Goal: Transaction & Acquisition: Purchase product/service

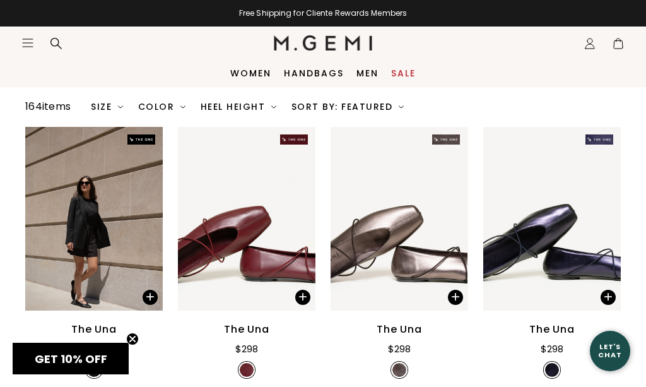
scroll to position [121, 0]
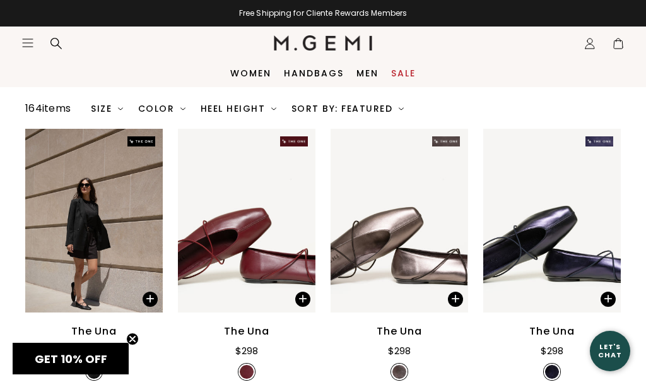
click at [615, 45] on span at bounding box center [618, 46] width 13 height 13
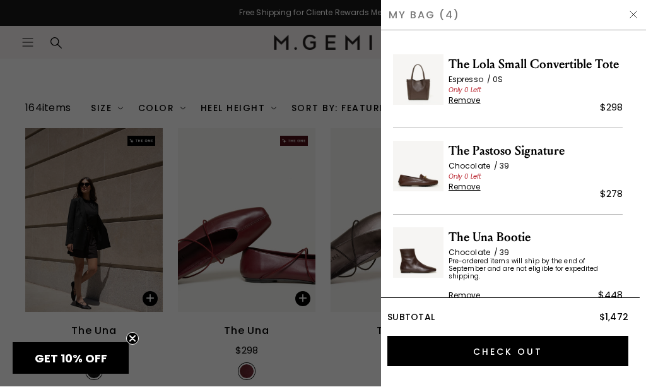
scroll to position [2, 0]
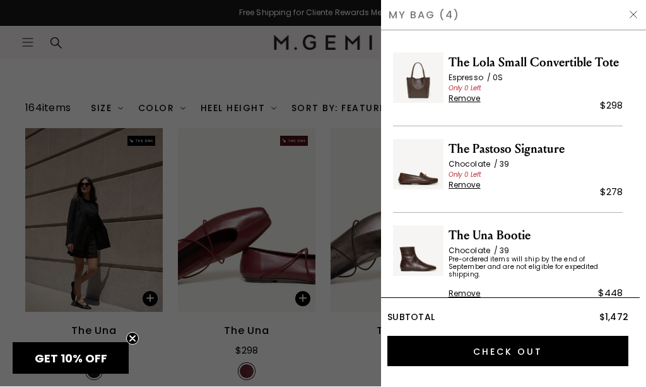
click at [470, 97] on span "Remove" at bounding box center [465, 99] width 32 height 10
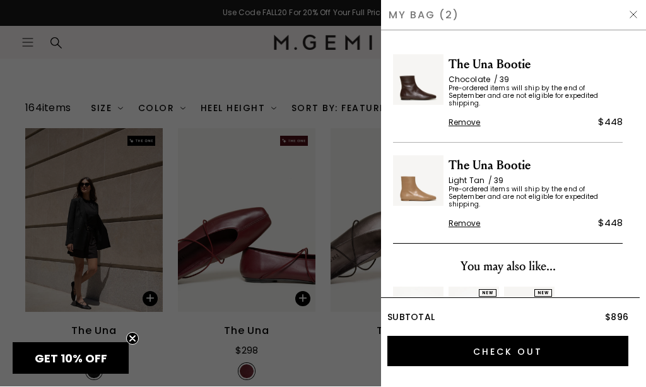
scroll to position [0, 0]
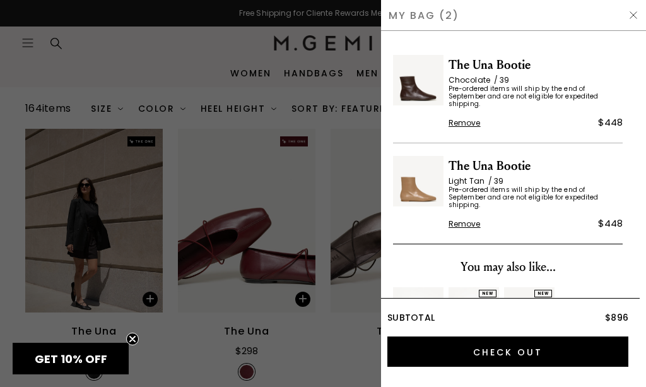
click at [526, 162] on span "The Una Bootie" at bounding box center [536, 166] width 174 height 20
click at [513, 186] on span "Pre-ordered items will ship by the end of September and are not eligible for ex…" at bounding box center [536, 197] width 174 height 23
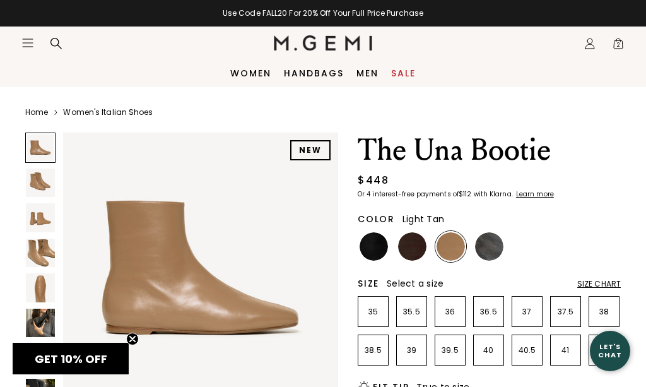
click at [37, 196] on img at bounding box center [40, 182] width 29 height 29
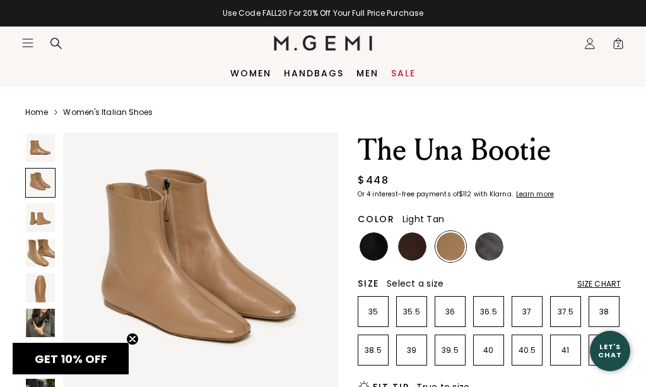
click at [488, 248] on img at bounding box center [489, 246] width 28 height 28
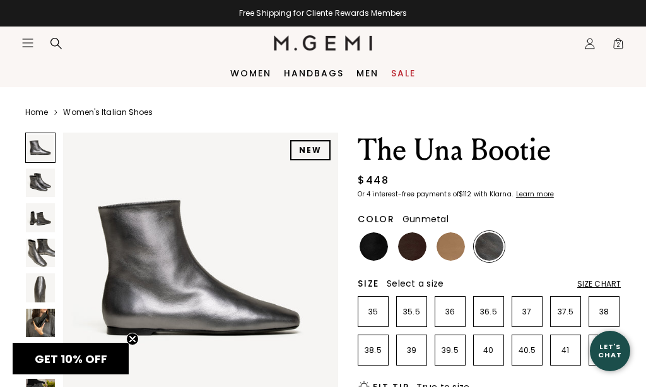
click at [402, 250] on img at bounding box center [412, 246] width 28 height 28
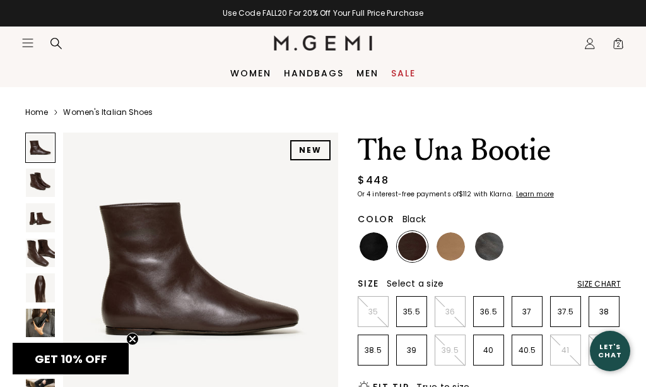
click at [366, 252] on img at bounding box center [374, 246] width 28 height 28
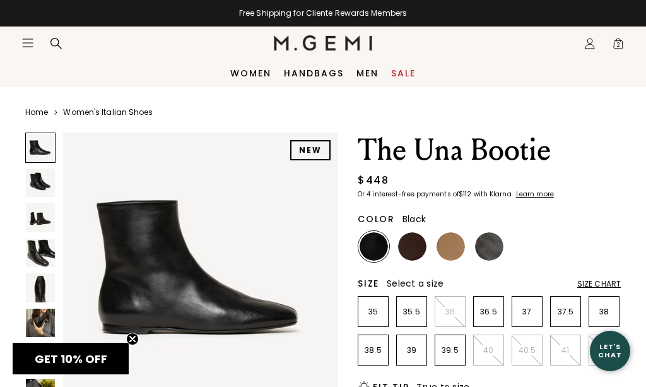
click at [482, 255] on img at bounding box center [489, 246] width 28 height 28
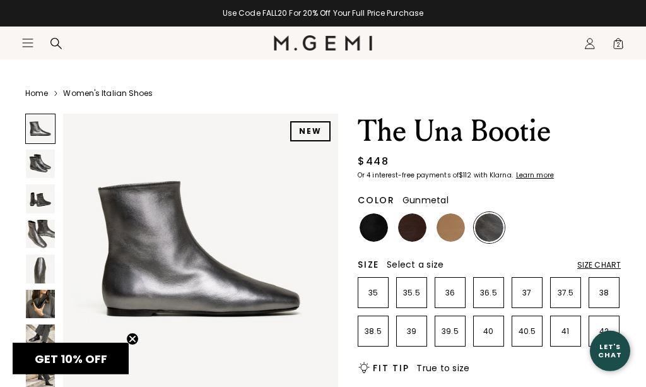
scroll to position [29, 0]
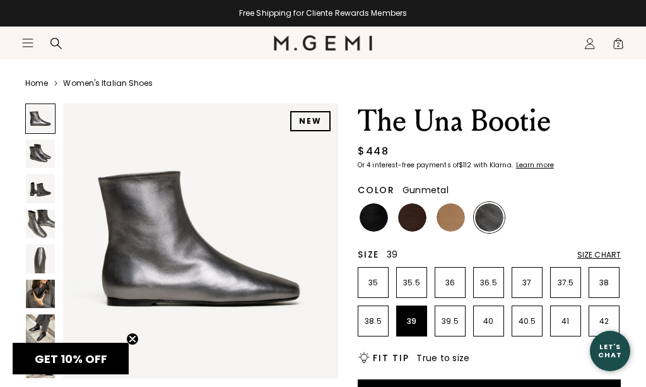
click at [413, 312] on li "39" at bounding box center [411, 320] width 31 height 31
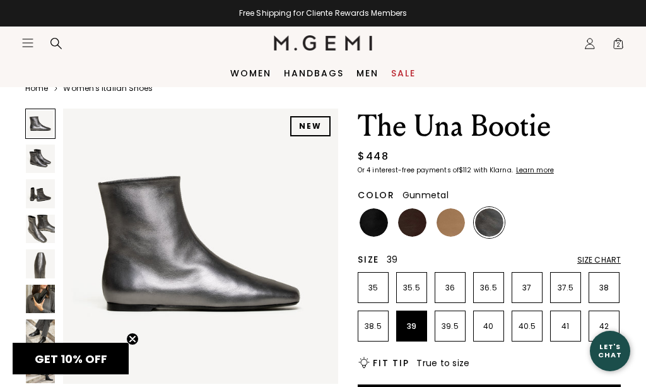
scroll to position [25, 0]
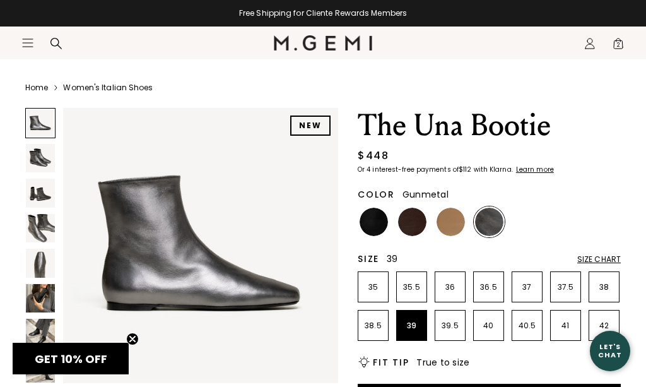
click at [589, 259] on div "Size Chart" at bounding box center [599, 259] width 44 height 10
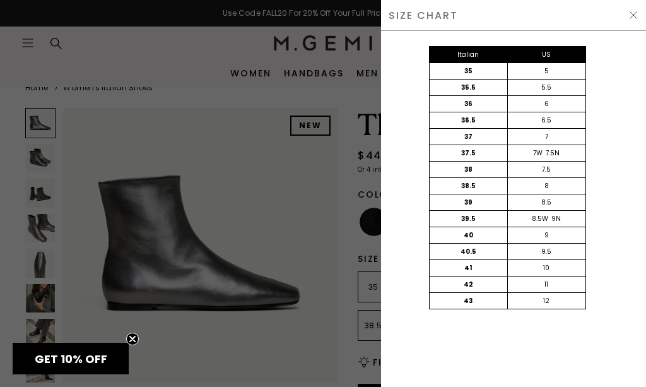
scroll to position [0, 0]
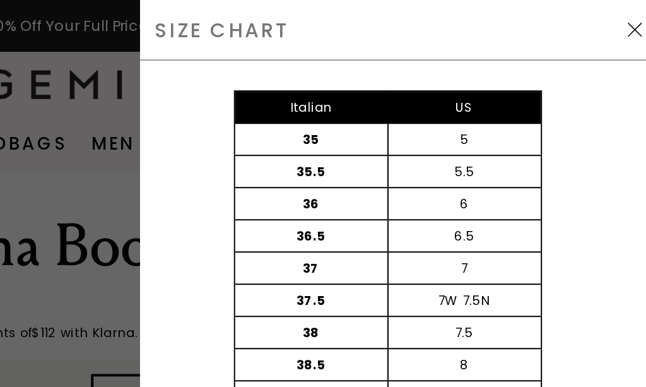
click at [628, 20] on span at bounding box center [633, 15] width 10 height 10
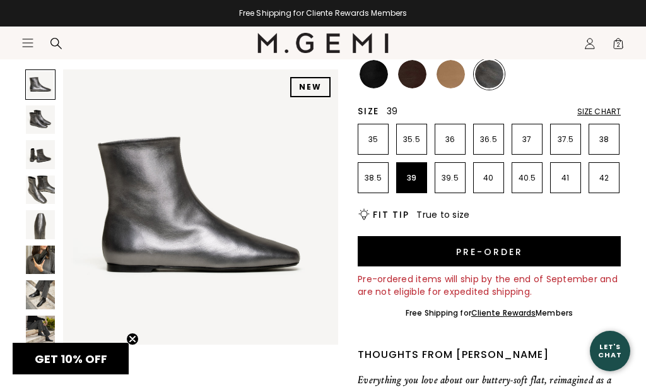
scroll to position [170, 0]
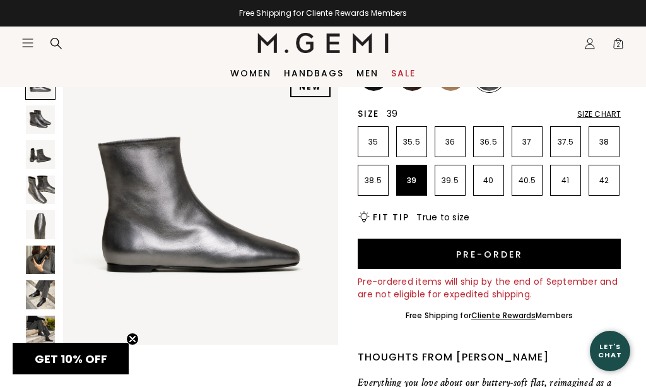
click at [473, 261] on button "Pre-order" at bounding box center [489, 254] width 263 height 30
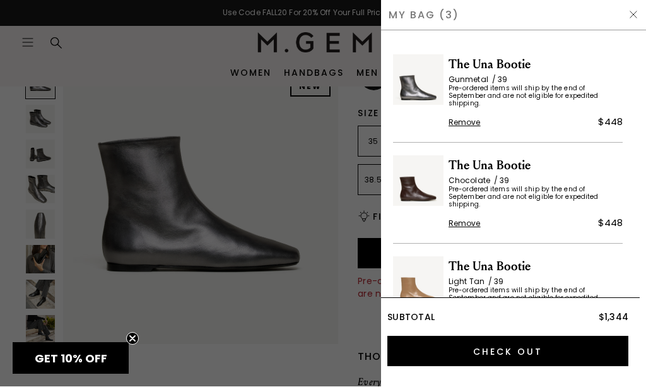
scroll to position [0, 0]
